Goal: Information Seeking & Learning: Check status

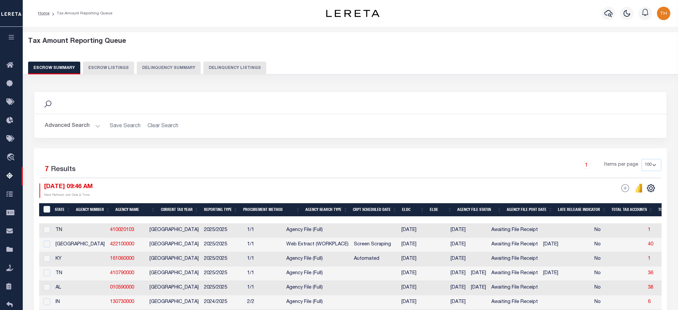
select select "100"
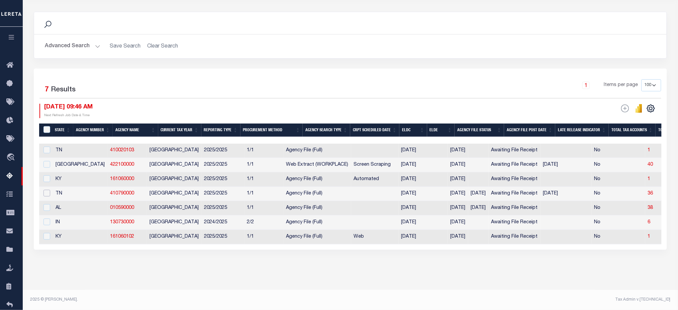
click at [48, 190] on input "checkbox" at bounding box center [47, 193] width 7 height 7
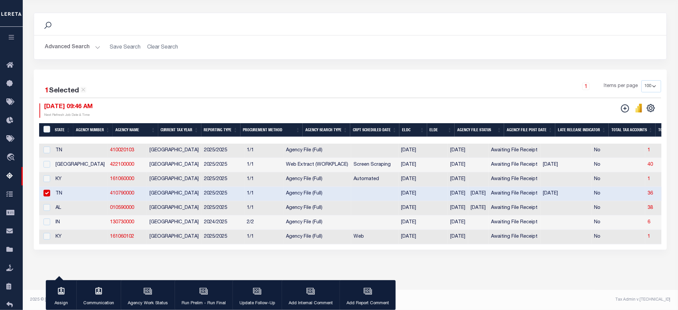
click at [110, 191] on link "410790000" at bounding box center [122, 193] width 24 height 5
checkbox input "false"
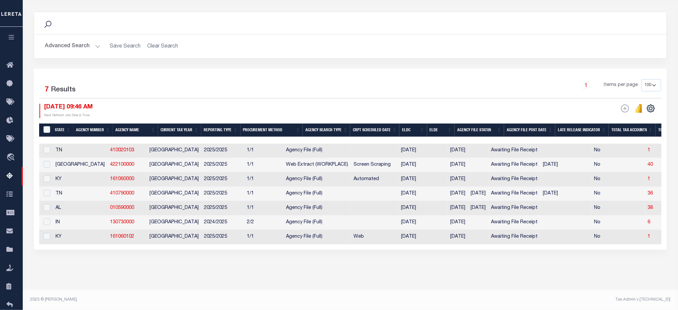
drag, startPoint x: 227, startPoint y: 245, endPoint x: 327, endPoint y: 241, distance: 100.8
click at [327, 241] on div "State Agency Number Agency Name Current Tax Year Reporting Type Procurement Met…" at bounding box center [350, 194] width 623 height 101
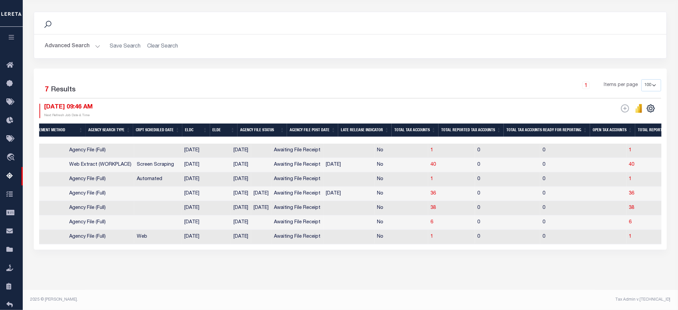
scroll to position [0, 218]
drag, startPoint x: 601, startPoint y: 190, endPoint x: 595, endPoint y: 189, distance: 6.0
click at [628, 191] on span "36" at bounding box center [630, 193] width 5 height 5
select select "100"
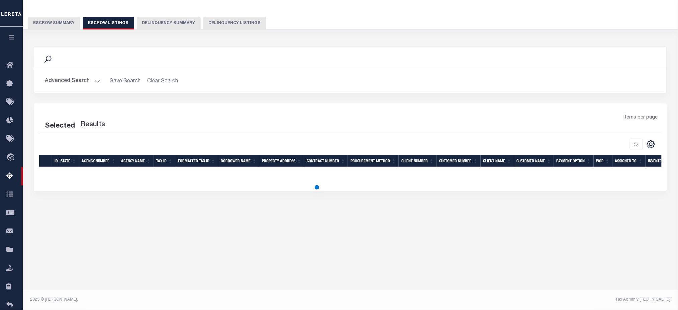
scroll to position [45, 0]
select select "100"
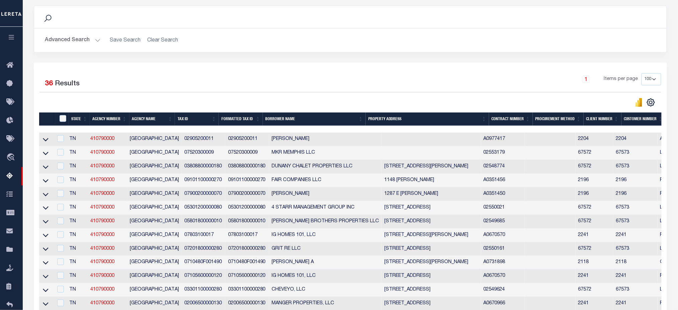
scroll to position [0, 325]
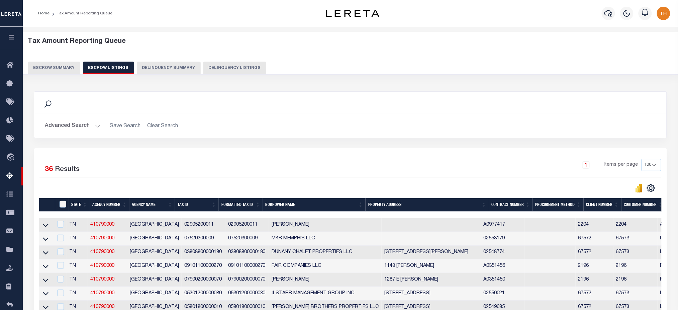
click at [57, 64] on button "Escrow Summary" at bounding box center [54, 68] width 52 height 13
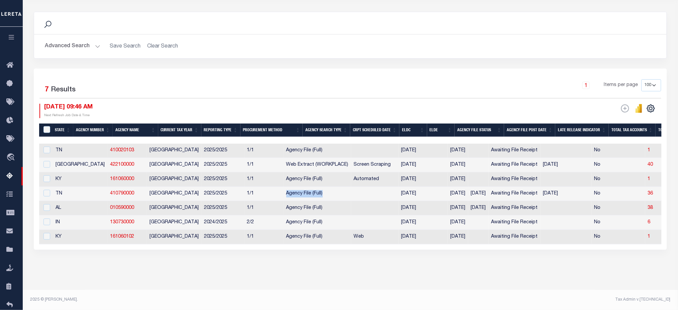
drag, startPoint x: 285, startPoint y: 189, endPoint x: 245, endPoint y: 191, distance: 40.2
click at [284, 191] on td "Agency File (Full)" at bounding box center [318, 194] width 68 height 14
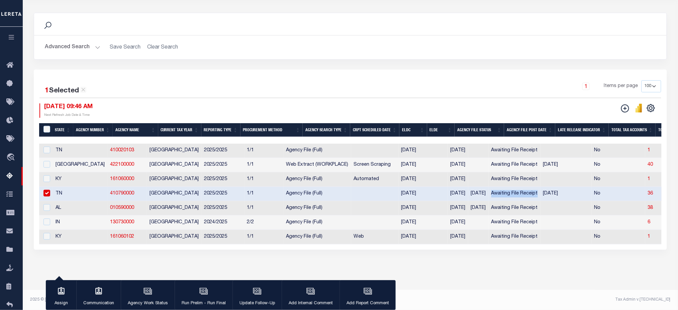
drag, startPoint x: 469, startPoint y: 190, endPoint x: 514, endPoint y: 189, distance: 45.5
click at [514, 189] on td "Awaiting File Receipt" at bounding box center [515, 194] width 52 height 14
checkbox input "false"
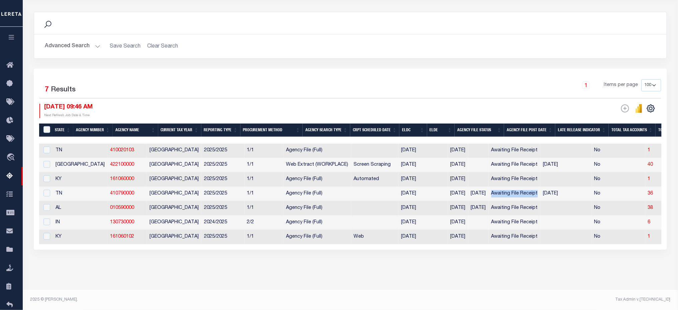
drag, startPoint x: 553, startPoint y: 190, endPoint x: 468, endPoint y: 192, distance: 85.4
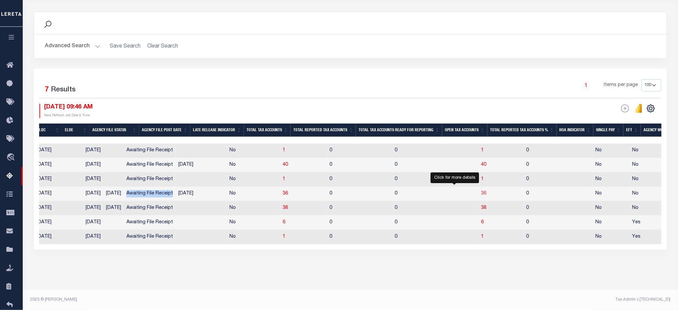
click at [482, 191] on span "36" at bounding box center [484, 193] width 5 height 5
select select "100"
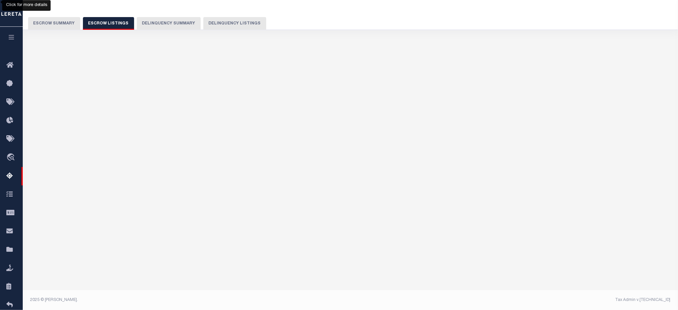
select select "100"
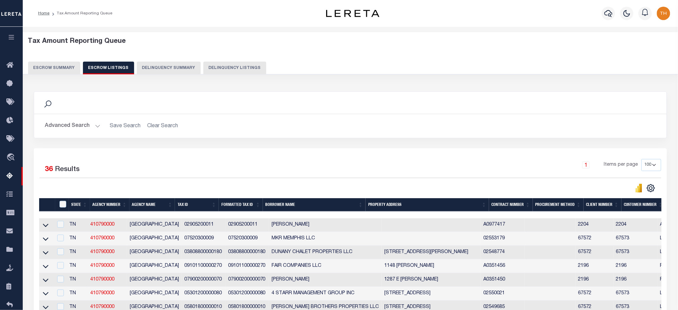
click at [69, 68] on button "Escrow Summary" at bounding box center [54, 68] width 52 height 13
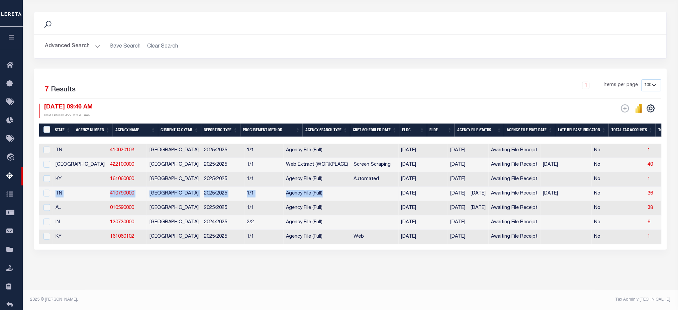
drag, startPoint x: 54, startPoint y: 192, endPoint x: 307, endPoint y: 189, distance: 252.7
click at [51, 272] on div "Tax Amount Reporting Queue Escrow Summary Escrow Listings In" at bounding box center [351, 122] width 652 height 336
drag, startPoint x: 161, startPoint y: 188, endPoint x: 56, endPoint y: 190, distance: 105.4
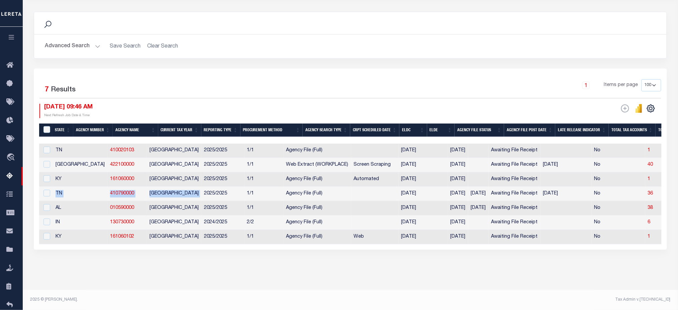
copy tr "TN 410790000 [GEOGRAPHIC_DATA]"
drag, startPoint x: 638, startPoint y: 186, endPoint x: 620, endPoint y: 189, distance: 18.0
click at [646, 189] on td "36" at bounding box center [669, 194] width 47 height 14
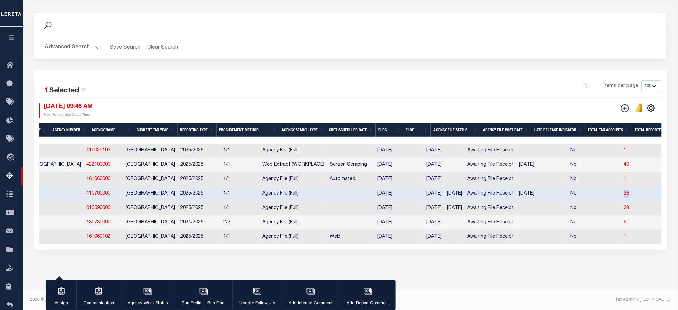
scroll to position [0, 0]
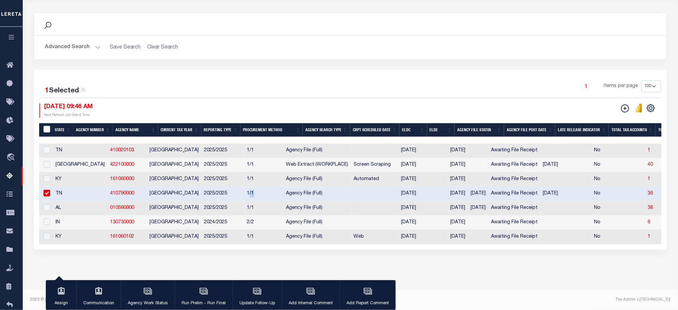
drag, startPoint x: 209, startPoint y: 190, endPoint x: 217, endPoint y: 190, distance: 8.4
click at [245, 190] on td "1/1" at bounding box center [264, 194] width 39 height 14
checkbox input "false"
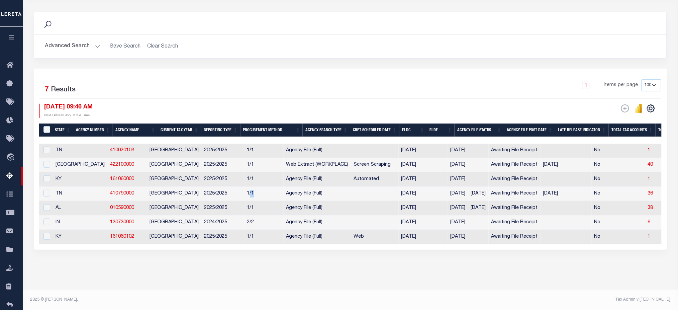
click at [79, 44] on button "Advanced Search" at bounding box center [73, 46] width 56 height 13
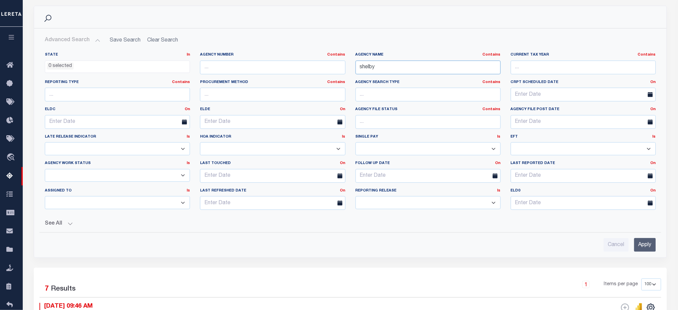
drag, startPoint x: 420, startPoint y: 70, endPoint x: 310, endPoint y: 73, distance: 110.1
click at [310, 73] on div "State In In AK AL AR AZ CA CO CT DC DE FL GA GU HI IA ID IL IN KS [GEOGRAPHIC_D…" at bounding box center [350, 133] width 621 height 163
click at [646, 246] on input "Apply" at bounding box center [645, 245] width 22 height 14
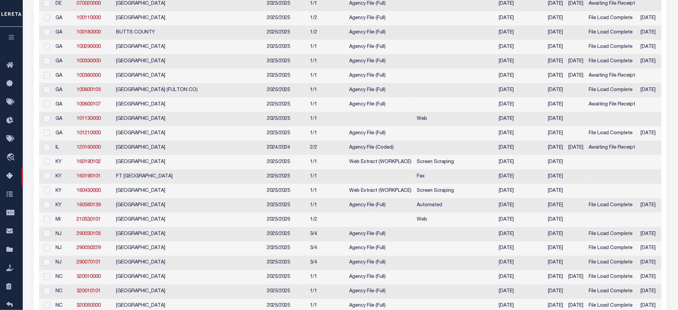
scroll to position [86, 0]
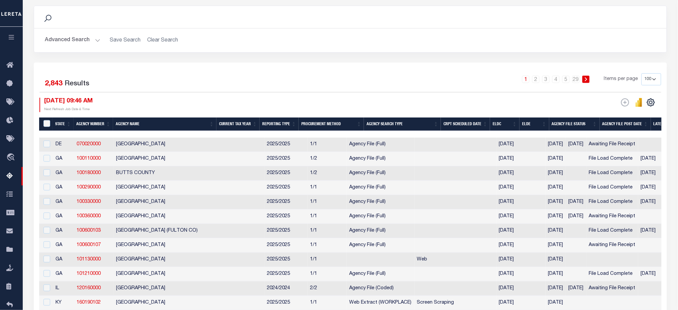
click at [406, 123] on th "Agency Search Type" at bounding box center [402, 124] width 77 height 14
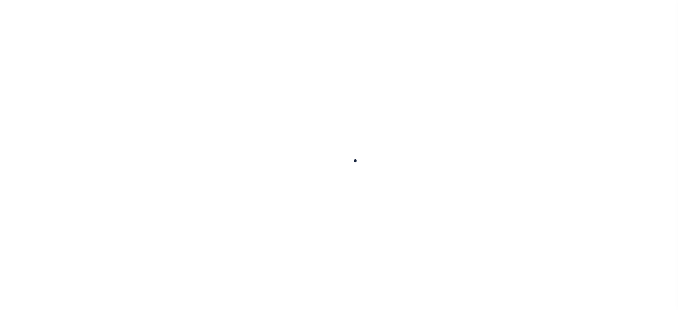
select select
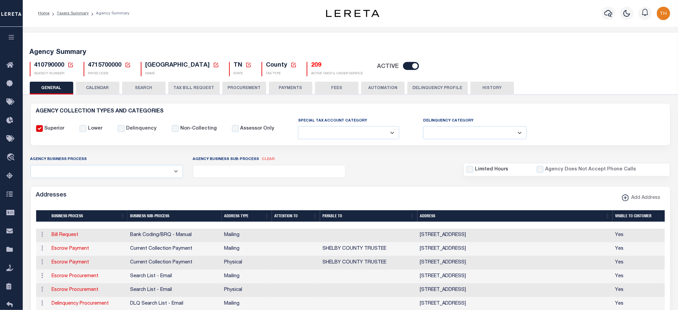
click at [186, 88] on button "TAX BILL REQUEST" at bounding box center [194, 88] width 52 height 13
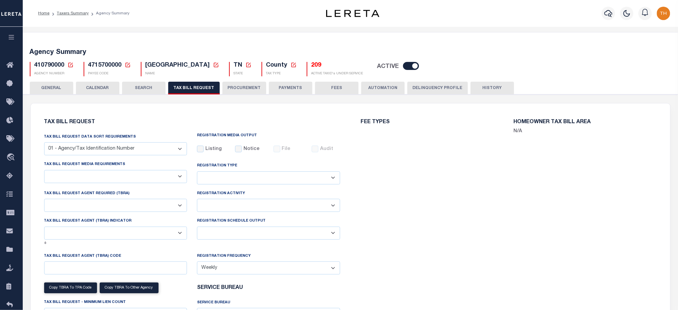
select select "27"
select select "22"
select select "false"
select select "1"
select select
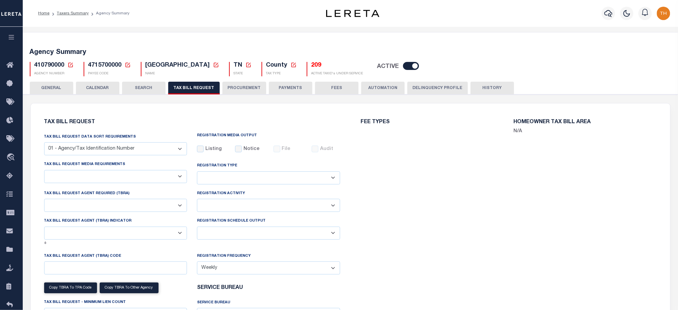
select select "7803021001"
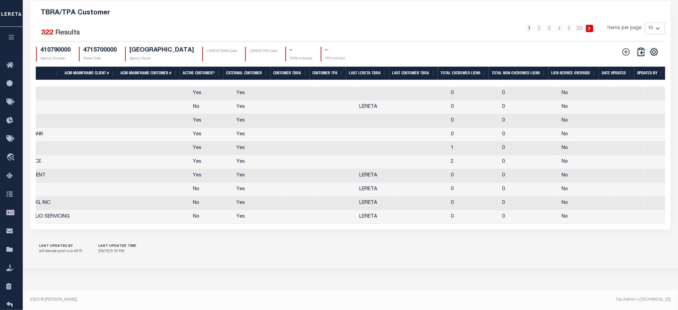
click at [457, 79] on th "Total Escrowed Liens" at bounding box center [463, 74] width 51 height 14
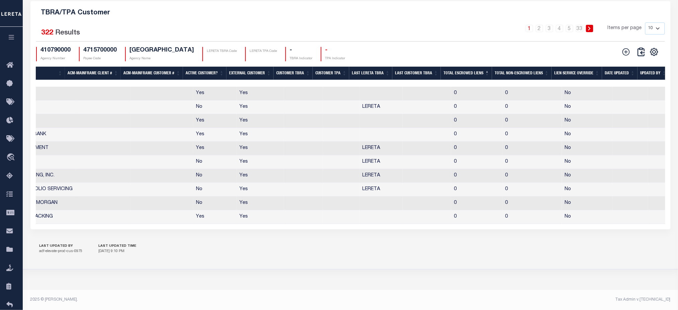
click at [457, 79] on th "Total Escrowed Liens" at bounding box center [466, 74] width 51 height 14
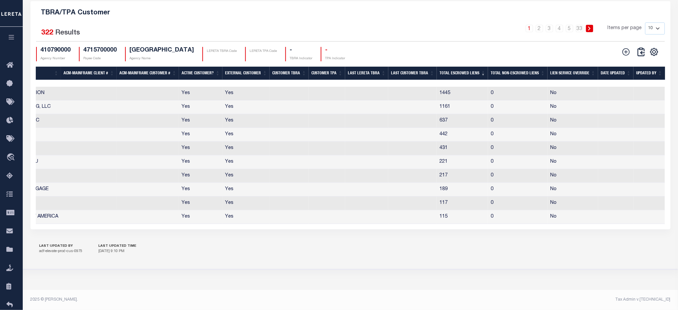
scroll to position [0, 249]
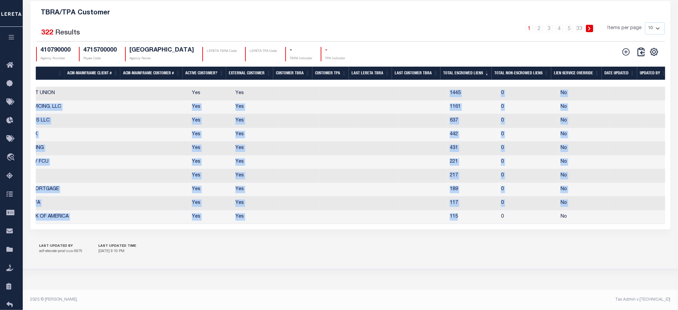
drag, startPoint x: 446, startPoint y: 99, endPoint x: 463, endPoint y: 227, distance: 129.1
click at [463, 224] on tbody "Edit Delete 75013 75013 NAVY FEDERAL CREDIT UNION NAVY FEDERAL CREDIT UNION Yes…" at bounding box center [230, 155] width 889 height 137
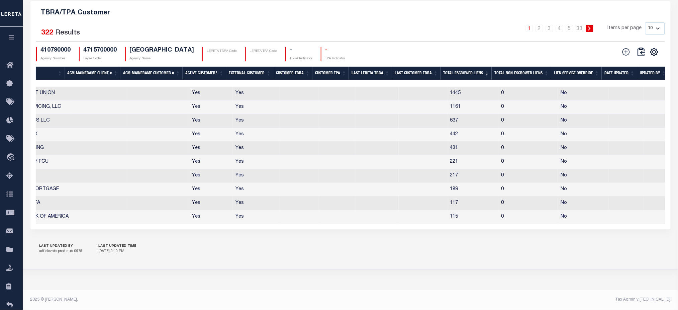
click at [458, 237] on div "Search Advanced Search Save Search Clear Search Is" at bounding box center [350, 90] width 651 height 293
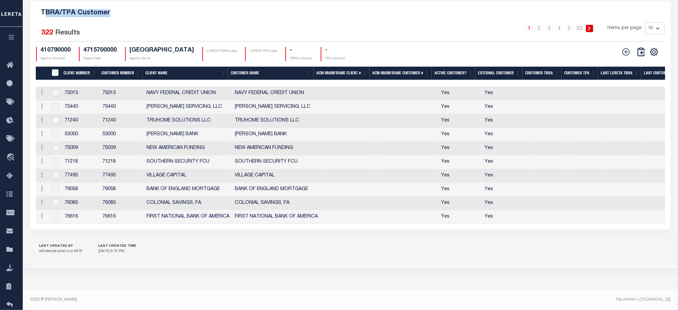
drag, startPoint x: 47, startPoint y: 15, endPoint x: 117, endPoint y: 15, distance: 69.9
click at [117, 15] on h5 "TBRA/TPA Customer" at bounding box center [351, 11] width 630 height 11
drag, startPoint x: 143, startPoint y: 167, endPoint x: 233, endPoint y: 170, distance: 90.7
click at [233, 169] on tr "Edit Delete 71218 71218 SOUTHERN SECURITY FCU SOUTHERN SECURITY FCU Yes Yes 221…" at bounding box center [480, 162] width 889 height 14
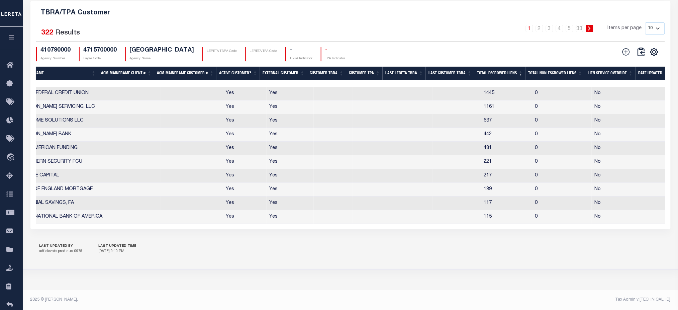
scroll to position [0, 252]
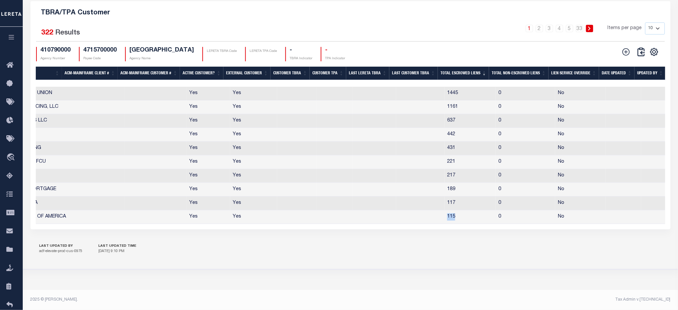
drag, startPoint x: 443, startPoint y: 223, endPoint x: 454, endPoint y: 223, distance: 11.4
click at [454, 223] on td "115" at bounding box center [470, 217] width 51 height 14
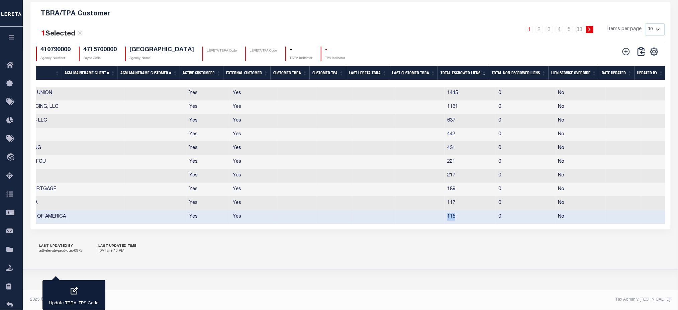
scroll to position [0, 0]
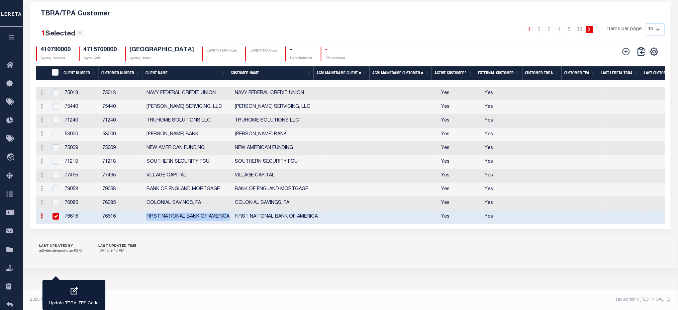
drag, startPoint x: 146, startPoint y: 221, endPoint x: 228, endPoint y: 222, distance: 82.3
click at [228, 222] on td "FIRST NATIONAL BANK OF AMERICA" at bounding box center [188, 217] width 88 height 14
checkbox input "false"
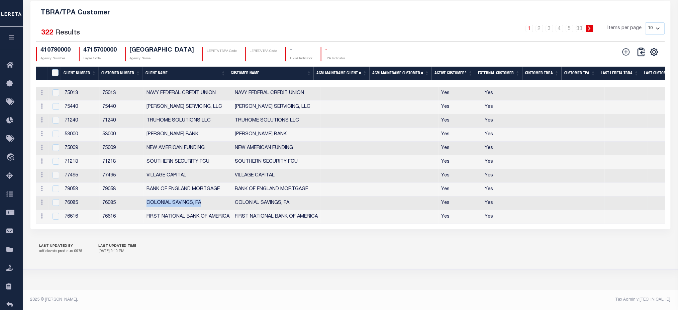
drag, startPoint x: 199, startPoint y: 210, endPoint x: 206, endPoint y: 207, distance: 7.2
click at [210, 209] on td "COLONIAL SAVINGS, FA" at bounding box center [188, 203] width 88 height 14
checkbox input "true"
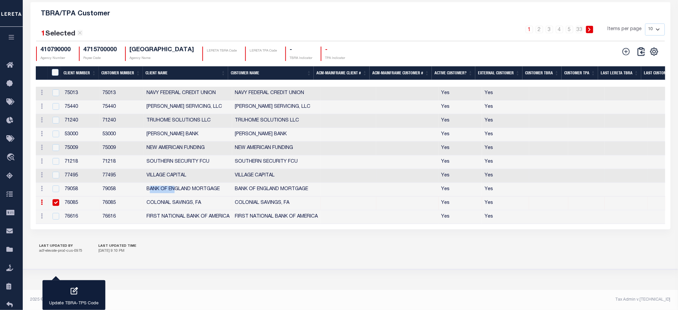
drag, startPoint x: 149, startPoint y: 193, endPoint x: 155, endPoint y: 184, distance: 9.9
click at [203, 193] on td "BANK OF ENGLAND MORTGAGE" at bounding box center [188, 190] width 88 height 14
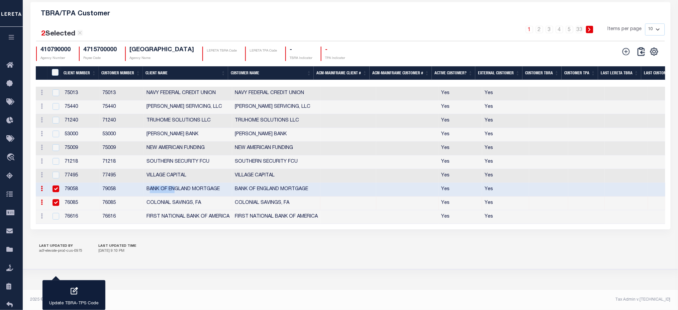
checkbox input "true"
click at [197, 183] on td "VILLAGE CAPITAL" at bounding box center [188, 176] width 88 height 14
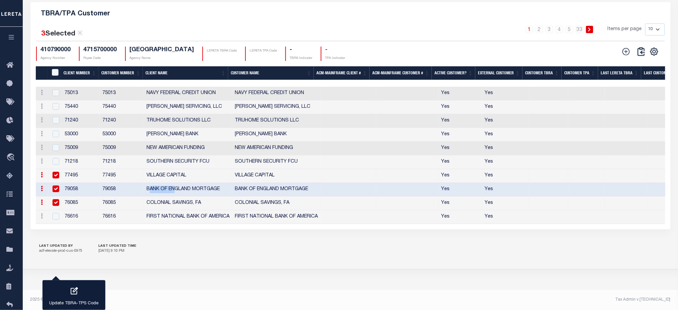
checkbox input "true"
click at [208, 162] on td "SOUTHERN SECURITY FCU" at bounding box center [188, 162] width 88 height 14
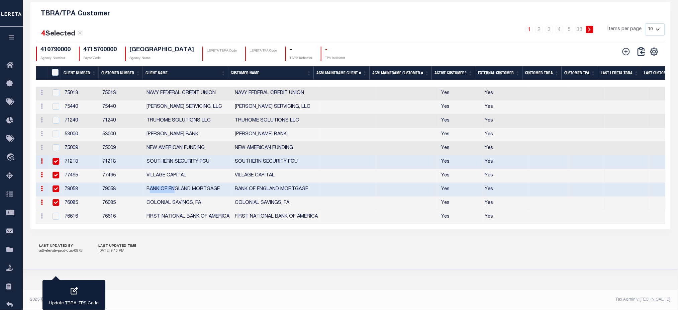
checkbox input "true"
drag, startPoint x: 167, startPoint y: 152, endPoint x: 178, endPoint y: 139, distance: 16.4
click at [208, 150] on td "NEW AMERICAN FUNDING" at bounding box center [188, 149] width 88 height 14
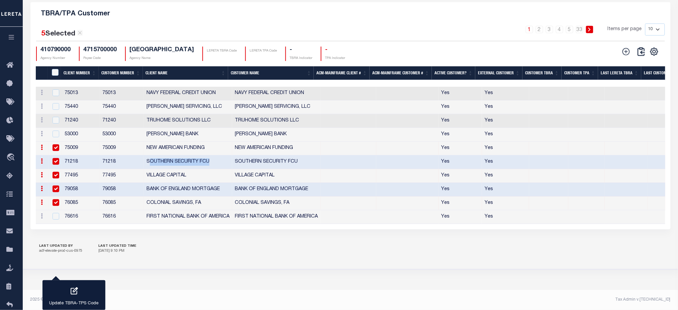
checkbox input "true"
drag, startPoint x: 178, startPoint y: 139, endPoint x: 56, endPoint y: 145, distance: 121.9
click at [187, 139] on td "SIMMONS BANK" at bounding box center [188, 135] width 88 height 14
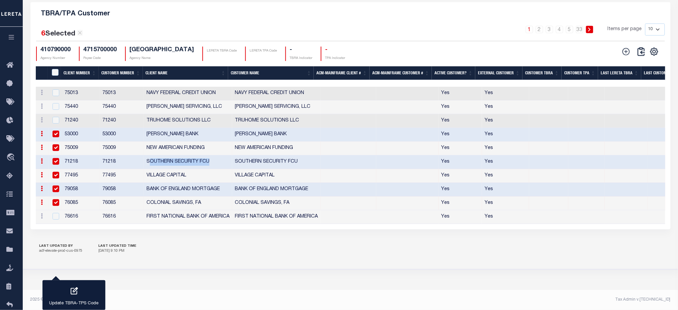
click at [57, 137] on input "checkbox" at bounding box center [56, 134] width 7 height 7
checkbox input "false"
click at [57, 151] on input "checkbox" at bounding box center [56, 147] width 7 height 7
checkbox input "false"
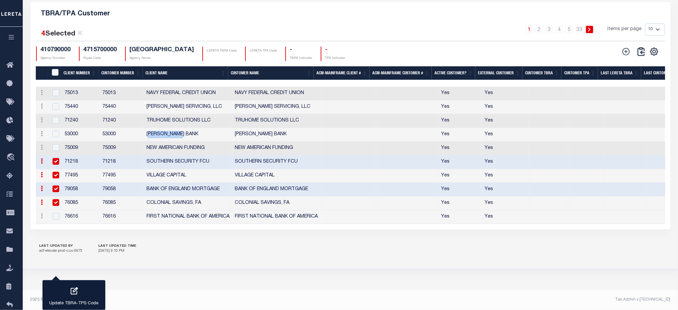
click at [56, 165] on input "checkbox" at bounding box center [56, 161] width 7 height 7
checkbox input "false"
click at [55, 177] on input "checkbox" at bounding box center [56, 175] width 7 height 7
checkbox input "false"
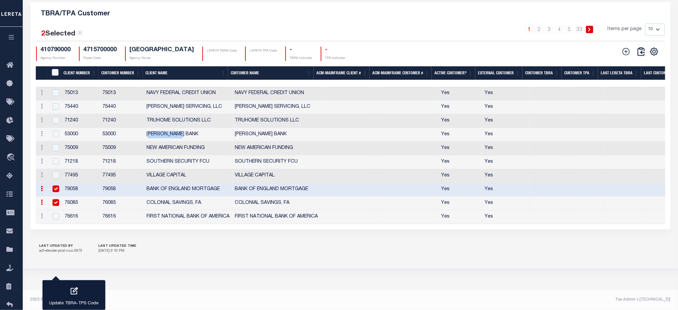
click at [56, 192] on input "checkbox" at bounding box center [56, 188] width 7 height 7
checkbox input "false"
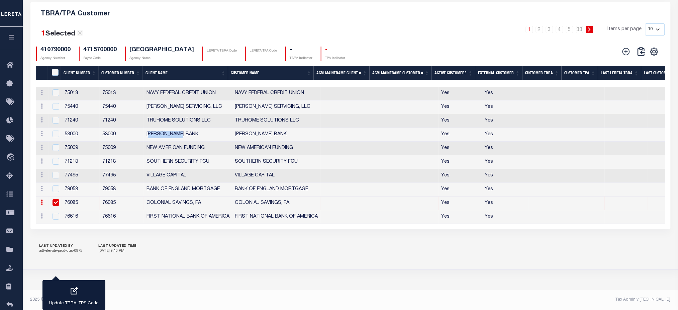
click at [56, 205] on input "checkbox" at bounding box center [56, 202] width 7 height 7
checkbox input "false"
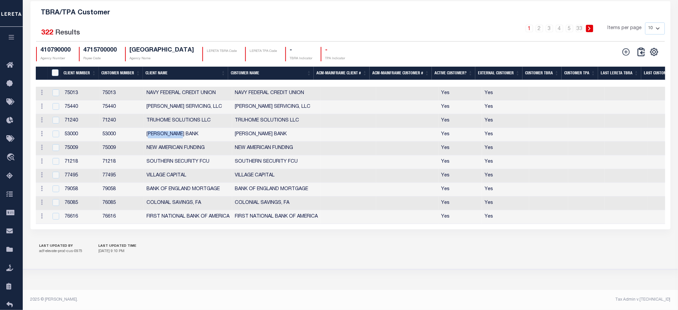
click at [114, 79] on th "Customer Number" at bounding box center [121, 74] width 44 height 14
drag, startPoint x: 494, startPoint y: 98, endPoint x: 482, endPoint y: 98, distance: 11.7
click at [482, 98] on td "Yes" at bounding box center [505, 94] width 47 height 14
checkbox input "true"
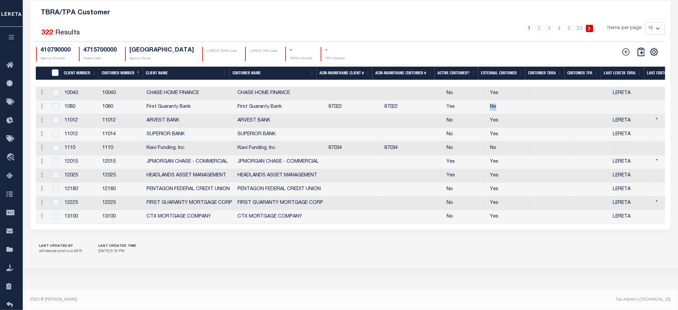
drag, startPoint x: 515, startPoint y: 112, endPoint x: 486, endPoint y: 111, distance: 29.1
click at [488, 111] on td "No" at bounding box center [511, 107] width 47 height 14
checkbox input "true"
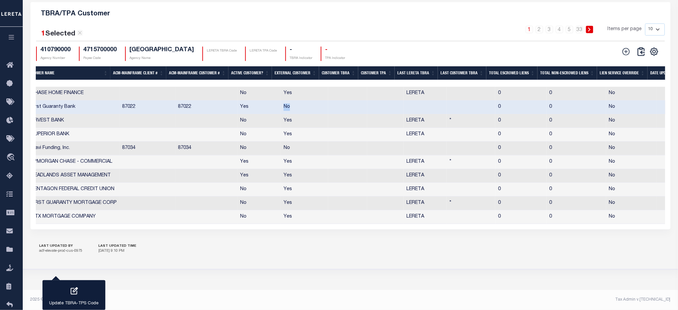
scroll to position [0, 236]
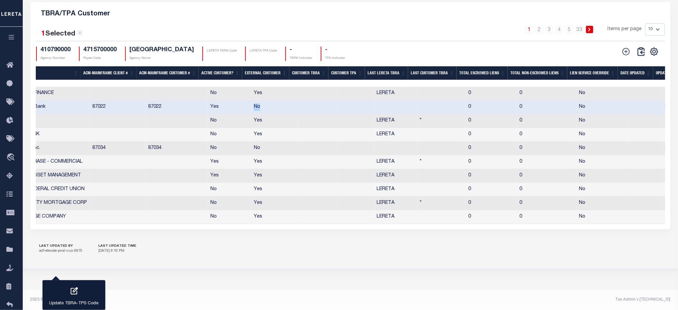
click at [471, 80] on th "Total Escrowed Liens" at bounding box center [482, 73] width 51 height 14
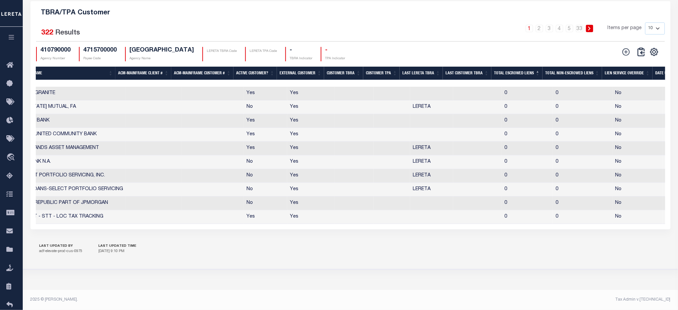
click at [517, 76] on th "Total Escrowed Liens" at bounding box center [517, 74] width 51 height 14
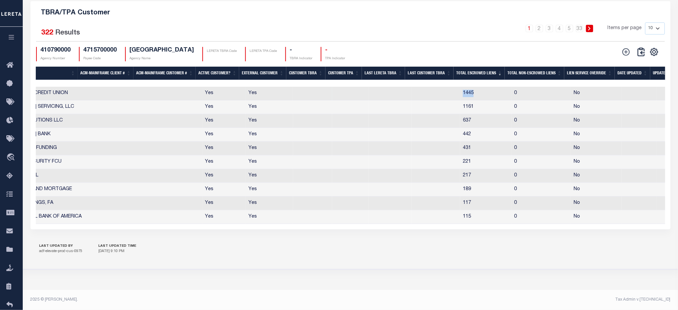
drag, startPoint x: 451, startPoint y: 96, endPoint x: 479, endPoint y: 99, distance: 27.7
click at [479, 99] on tr "Edit Delete 75013 75013 NAVY FEDERAL CREDIT UNION NAVY FEDERAL CREDIT UNION Yes…" at bounding box center [244, 94] width 889 height 14
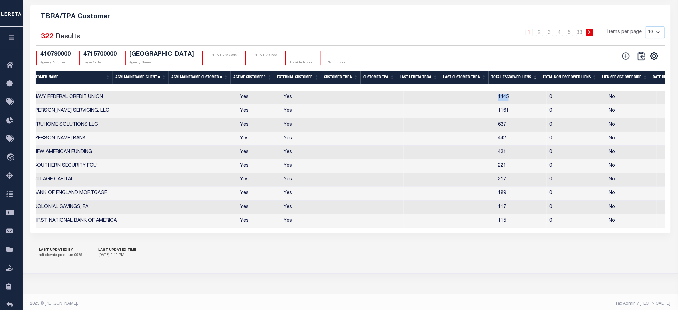
scroll to position [0, 0]
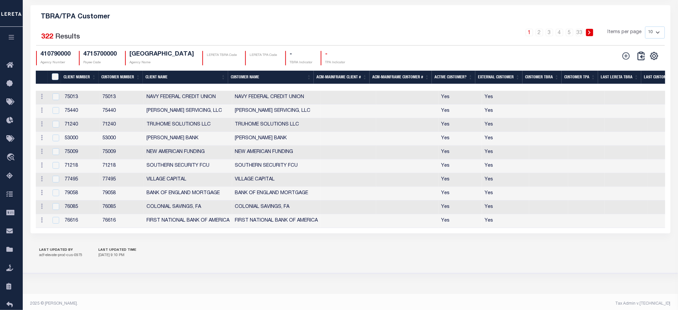
click at [453, 84] on th "Active Customer?" at bounding box center [454, 78] width 44 height 14
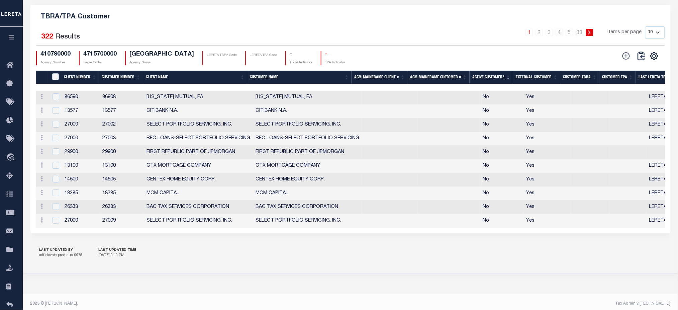
click at [547, 84] on th "External Customer" at bounding box center [536, 78] width 47 height 14
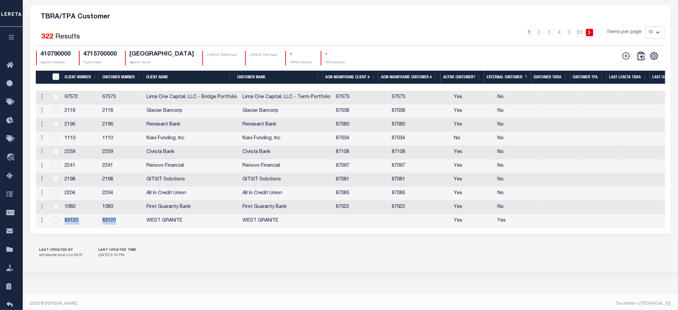
drag, startPoint x: 62, startPoint y: 248, endPoint x: 120, endPoint y: 248, distance: 58.6
click at [120, 228] on tr "Edit Delete 83120 83120 WEST GRANITE WEST GRANITE Yes Yes 0 0 No" at bounding box center [493, 221] width 914 height 14
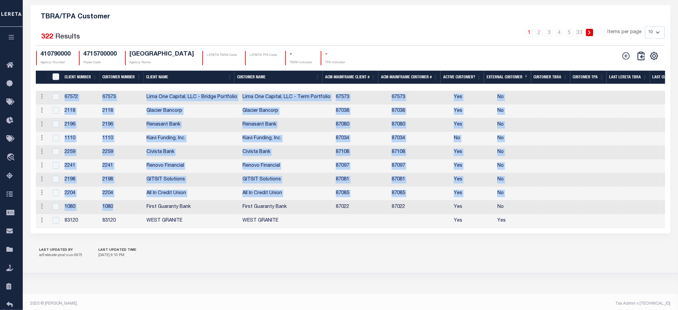
drag, startPoint x: 116, startPoint y: 233, endPoint x: 58, endPoint y: 121, distance: 125.4
click at [58, 121] on tbody "Edit Delete 67572 67573 Lima One Capital, LLC - Bridge Portfolio Lima One Capit…" at bounding box center [493, 159] width 914 height 137
click at [62, 118] on td "2118" at bounding box center [81, 111] width 38 height 14
checkbox input "true"
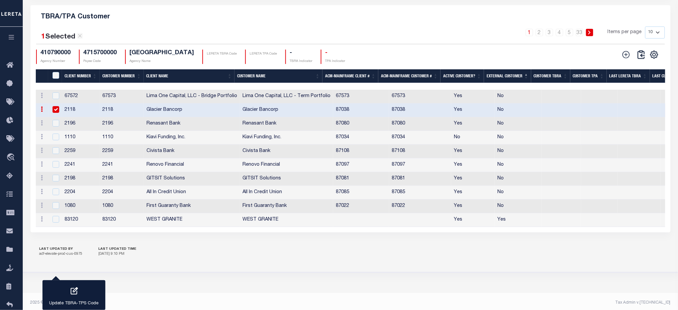
click at [58, 131] on td at bounding box center [56, 124] width 14 height 14
click at [56, 131] on td at bounding box center [56, 124] width 14 height 14
checkbox input "false"
click at [56, 113] on input "checkbox" at bounding box center [56, 109] width 7 height 7
checkbox input "false"
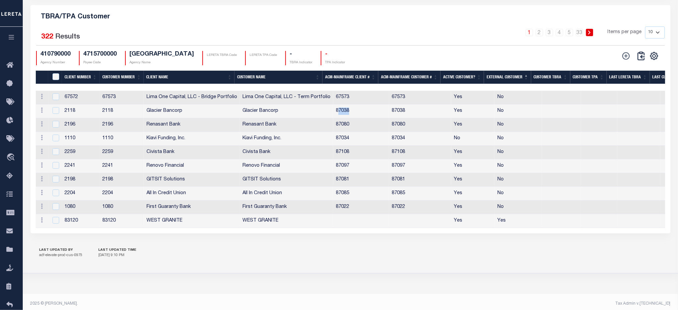
drag, startPoint x: 334, startPoint y: 134, endPoint x: 410, endPoint y: 235, distance: 126.7
click at [418, 228] on tbody "Edit Delete 67572 67573 Lima One Capital, LLC - Bridge Portfolio Lima One Capit…" at bounding box center [493, 159] width 914 height 137
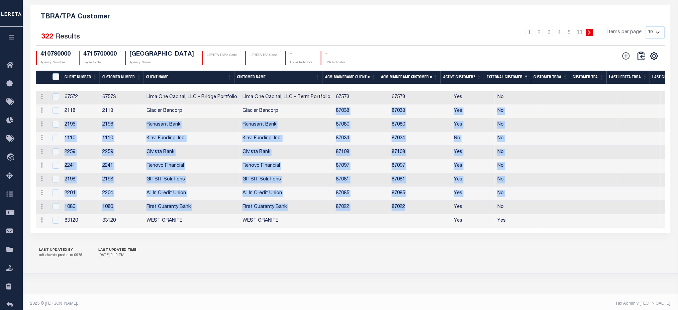
drag, startPoint x: 328, startPoint y: 138, endPoint x: 423, endPoint y: 228, distance: 130.9
click at [423, 228] on tbody "Edit Delete 67572 67573 Lima One Capital, LLC - Bridge Portfolio Lima One Capit…" at bounding box center [493, 159] width 914 height 137
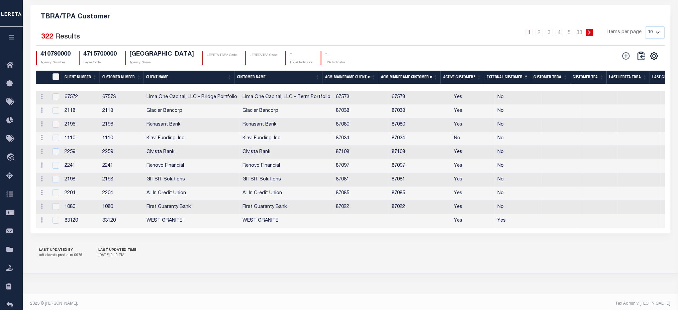
click at [360, 241] on div "Search Advanced Search Save Search Clear Search Is" at bounding box center [350, 94] width 651 height 293
drag, startPoint x: 332, startPoint y: 133, endPoint x: 404, endPoint y: 135, distance: 72.0
click at [404, 118] on tr "Edit Delete 2118 2118 Glacier Bancorp Glacier Bancorp 87038 87038 Yes No 1 0 No…" at bounding box center [493, 111] width 914 height 14
drag, startPoint x: 330, startPoint y: 152, endPoint x: 402, endPoint y: 151, distance: 72.6
click at [396, 132] on tr "Edit Delete 2196 2196 Renasant Bank Renasant Bank 87080 87080 Yes No 3 103 No M…" at bounding box center [493, 125] width 914 height 14
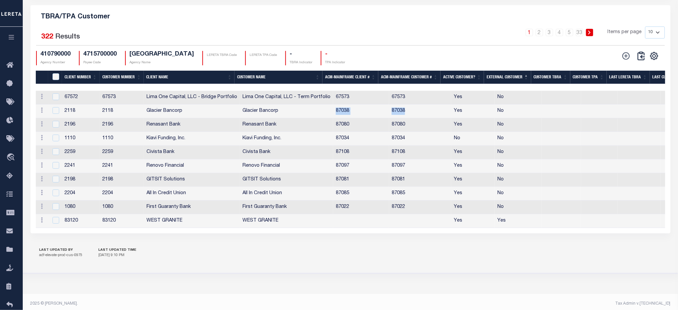
drag, startPoint x: 329, startPoint y: 138, endPoint x: 413, endPoint y: 138, distance: 83.7
click at [413, 118] on tr "Edit Delete 2118 2118 Glacier Bancorp Glacier Bancorp 87038 87038 Yes No 1 0 No…" at bounding box center [493, 111] width 914 height 14
drag, startPoint x: 329, startPoint y: 151, endPoint x: 405, endPoint y: 156, distance: 75.8
click at [405, 132] on tr "Edit Delete 2196 2196 Renasant Bank Renasant Bank 87080 87080 Yes No 3 103 No M…" at bounding box center [493, 125] width 914 height 14
drag, startPoint x: 63, startPoint y: 244, endPoint x: 122, endPoint y: 249, distance: 58.7
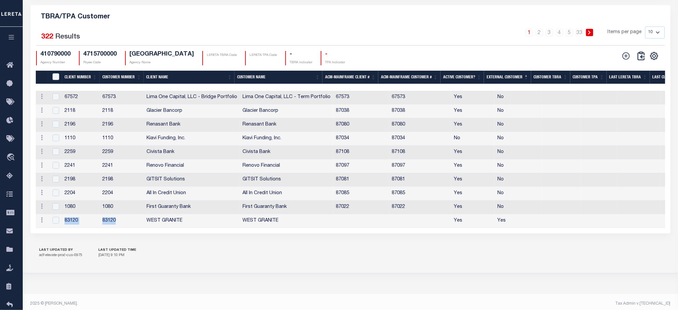
click at [122, 228] on tr "Edit Delete 83120 83120 WEST GRANITE WEST GRANITE Yes Yes 0 0 No" at bounding box center [493, 221] width 914 height 14
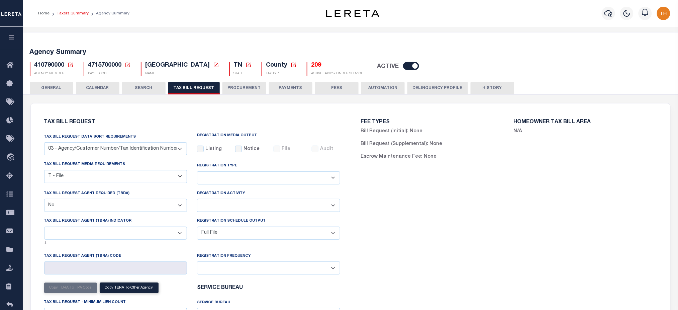
click at [58, 12] on link "Taxers Summary" at bounding box center [73, 13] width 32 height 4
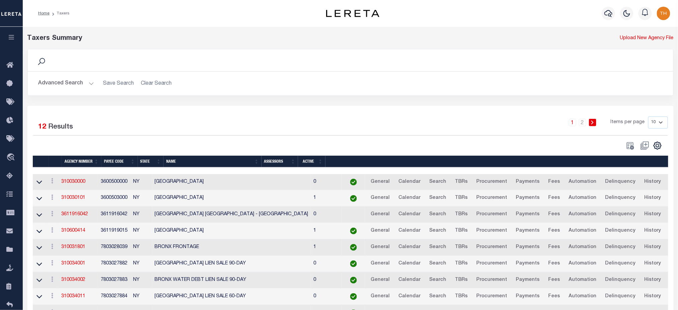
click at [311, 272] on td "0" at bounding box center [326, 264] width 31 height 16
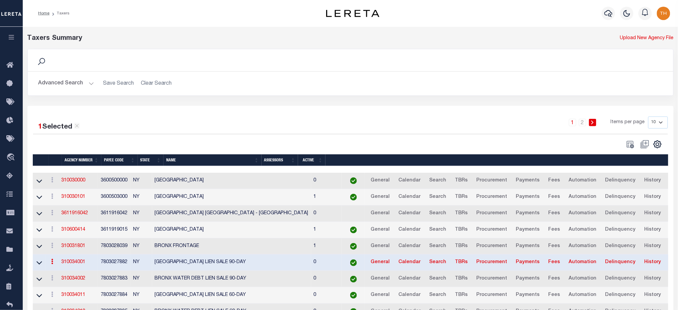
click at [342, 256] on td at bounding box center [353, 262] width 23 height 16
